Goal: Task Accomplishment & Management: Use online tool/utility

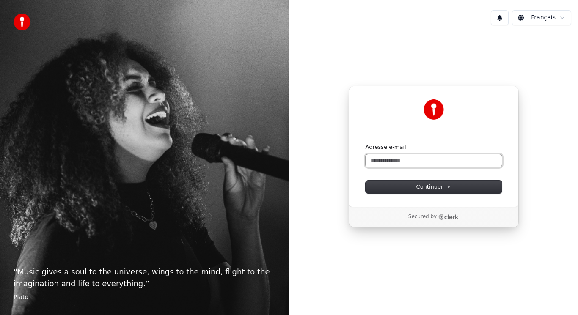
click at [373, 162] on input "Adresse e-mail" at bounding box center [434, 161] width 136 height 13
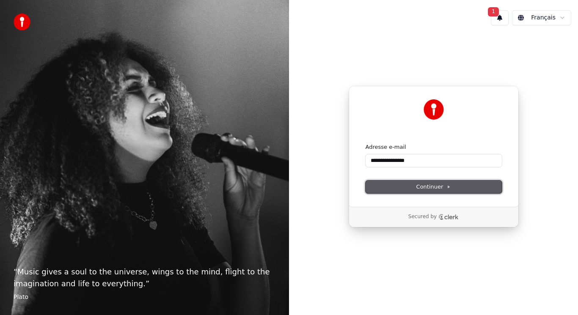
click at [426, 187] on span "Continuer" at bounding box center [434, 187] width 35 height 8
type input "**********"
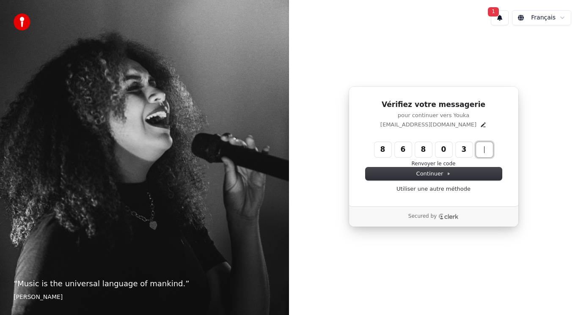
type input "******"
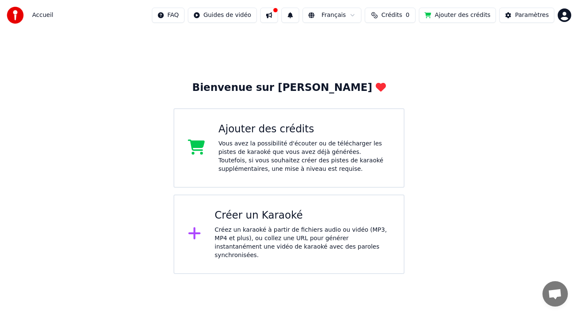
click at [268, 233] on div "Créez un karaoké à partir de fichiers audio ou vidéo (MP3, MP4 et plus), ou col…" at bounding box center [303, 243] width 176 height 34
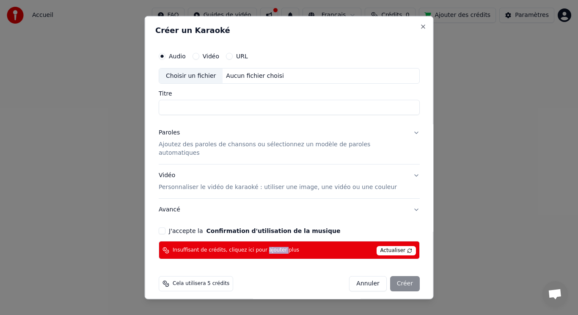
click at [268, 233] on div "Audio Vidéo URL Choisir un fichier Aucun fichier choisi Titre Paroles Ajoutez d…" at bounding box center [289, 153] width 268 height 219
click at [194, 76] on div "Choisir un fichier" at bounding box center [191, 75] width 64 height 15
type input "**********"
click at [166, 228] on button "J'accepte la Confirmation d'utilisation de la musique" at bounding box center [162, 231] width 7 height 7
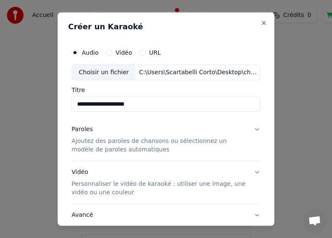
click at [80, 143] on p "Ajoutez des paroles de chansons ou sélectionnez un modèle de paroles automatiqu…" at bounding box center [159, 145] width 175 height 17
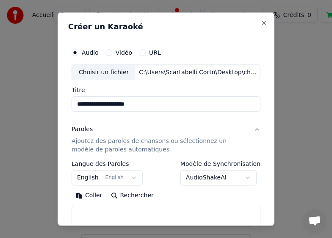
click at [131, 179] on button "English English" at bounding box center [107, 177] width 71 height 15
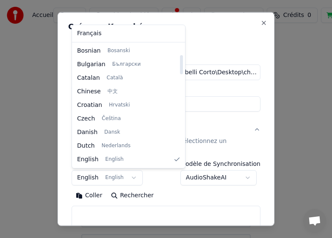
scroll to position [650, 0]
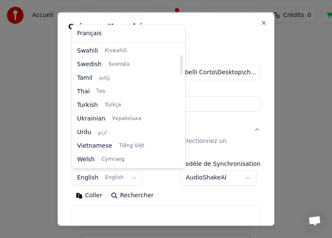
click at [179, 160] on div at bounding box center [181, 105] width 4 height 122
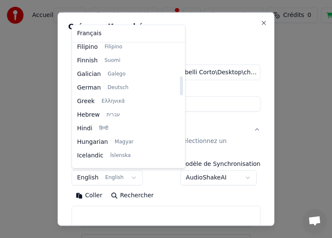
scroll to position [202, 0]
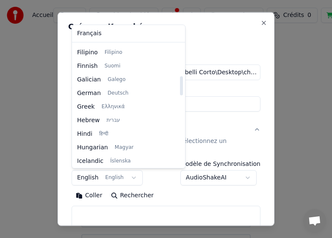
drag, startPoint x: 168, startPoint y: 155, endPoint x: 163, endPoint y: 85, distance: 70.4
click at [180, 85] on div at bounding box center [181, 85] width 3 height 19
select select "**"
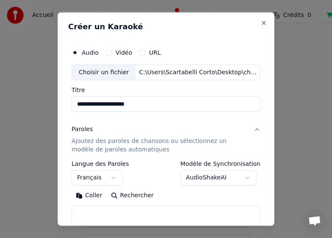
click at [84, 215] on textarea at bounding box center [166, 218] width 189 height 27
click at [83, 194] on button "Coller" at bounding box center [89, 195] width 35 height 14
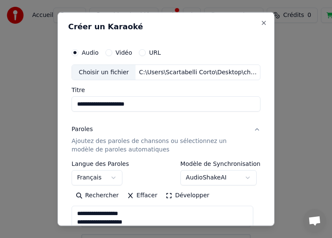
type textarea "**********"
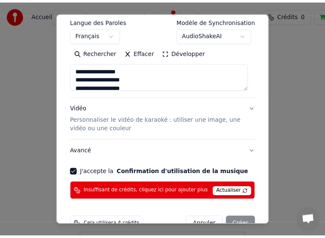
scroll to position [144, 0]
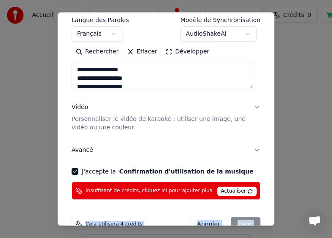
drag, startPoint x: 274, startPoint y: 193, endPoint x: 274, endPoint y: 209, distance: 16.1
click at [274, 209] on div "**********" at bounding box center [166, 119] width 217 height 214
select select
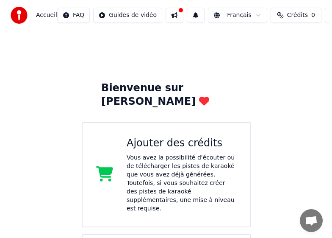
scroll to position [62, 0]
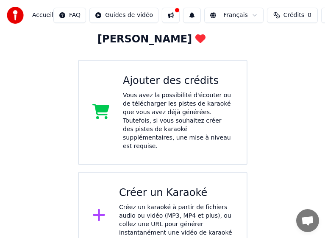
click at [170, 203] on div "Créez un karaoké à partir de fichiers audio ou vidéo (MP3, MP4 et plus), ou col…" at bounding box center [176, 224] width 114 height 42
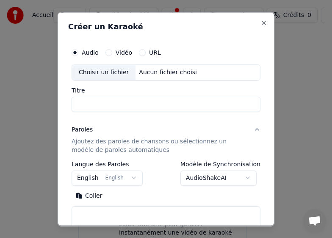
click at [94, 104] on input "Titre" at bounding box center [166, 103] width 189 height 15
click at [101, 75] on div "Choisir un fichier" at bounding box center [104, 71] width 64 height 15
click at [100, 71] on div "Choisir un fichier" at bounding box center [104, 71] width 64 height 15
type input "**********"
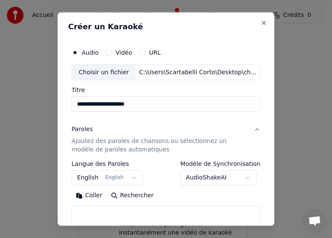
click at [82, 179] on body "**********" at bounding box center [162, 99] width 325 height 322
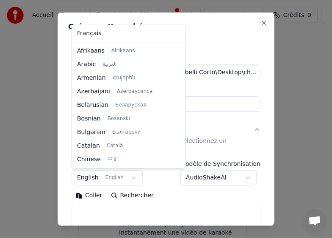
scroll to position [68, 0]
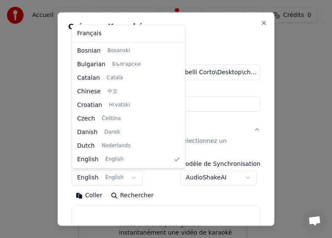
select select "**"
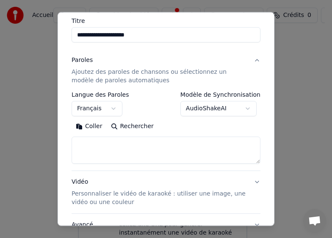
scroll to position [79, 0]
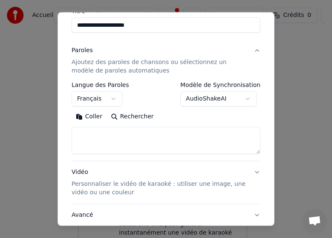
click at [81, 118] on button "Coller" at bounding box center [89, 117] width 35 height 14
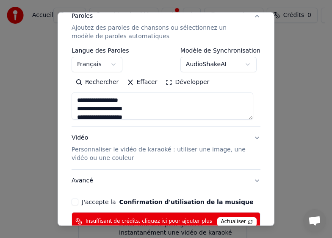
scroll to position [163, 0]
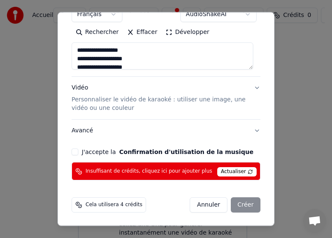
click at [242, 203] on div "Annuler Créer" at bounding box center [225, 204] width 71 height 15
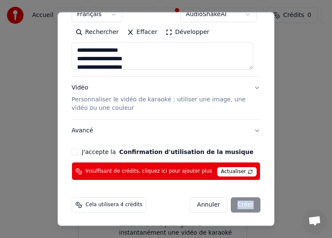
click at [76, 152] on button "J'accepte la Confirmation d'utilisation de la musique" at bounding box center [75, 151] width 7 height 7
click at [241, 206] on div "Annuler Créer" at bounding box center [225, 204] width 71 height 15
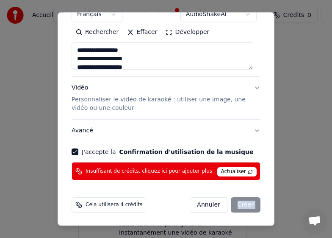
click at [241, 206] on div "Annuler Créer" at bounding box center [225, 204] width 71 height 15
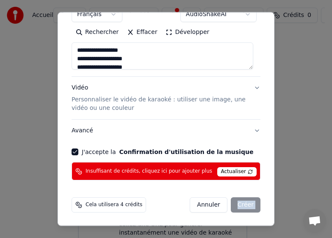
click at [241, 206] on div "Annuler Créer" at bounding box center [225, 204] width 71 height 15
click at [241, 173] on span "Actualiser" at bounding box center [237, 171] width 40 height 9
click at [245, 207] on div "Annuler Créer" at bounding box center [225, 204] width 71 height 15
click at [104, 207] on div "Cela utilisera 4 crédits" at bounding box center [109, 204] width 75 height 15
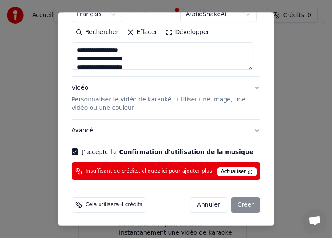
click at [230, 169] on span "Actualiser" at bounding box center [237, 171] width 40 height 9
click at [243, 202] on div "Annuler Créer" at bounding box center [225, 204] width 71 height 15
click at [105, 100] on p "Personnaliser le vidéo de karaoké : utiliser une image, une vidéo ou une couleur" at bounding box center [159, 103] width 175 height 17
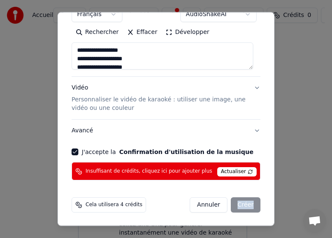
type textarea "**********"
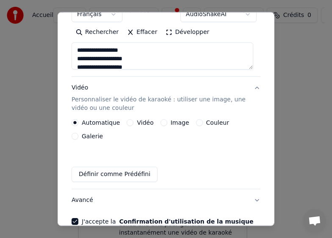
scroll to position [151, 0]
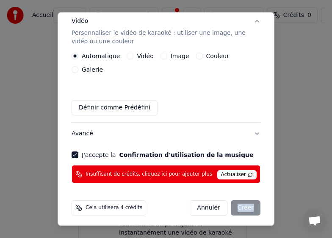
click at [161, 57] on button "Image" at bounding box center [163, 56] width 7 height 7
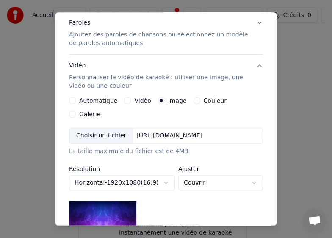
scroll to position [251, 0]
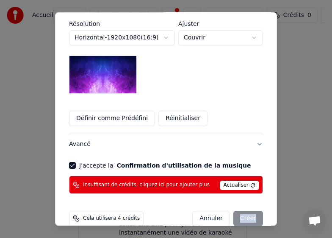
click at [249, 210] on div "Annuler Créer" at bounding box center [227, 217] width 71 height 15
click at [180, 181] on span "Insuffisant de crédits, cliquez ici pour ajouter plus" at bounding box center [146, 184] width 127 height 7
